Goal: Find contact information: Find contact information

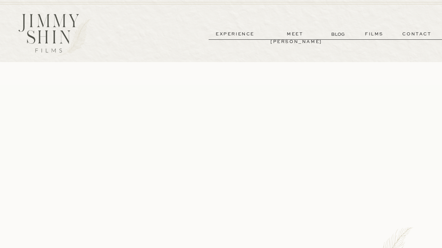
click at [285, 34] on p "meet [PERSON_NAME]" at bounding box center [294, 34] width 49 height 8
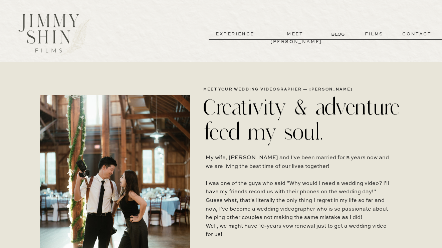
click at [370, 34] on p "films" at bounding box center [374, 34] width 33 height 8
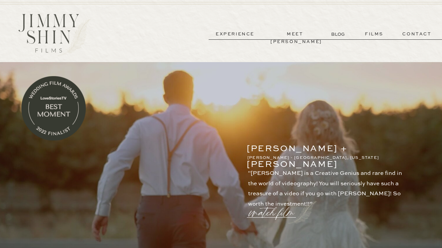
click at [413, 35] on p "contact" at bounding box center [417, 34] width 48 height 8
